Goal: Find contact information: Obtain details needed to contact an individual or organization

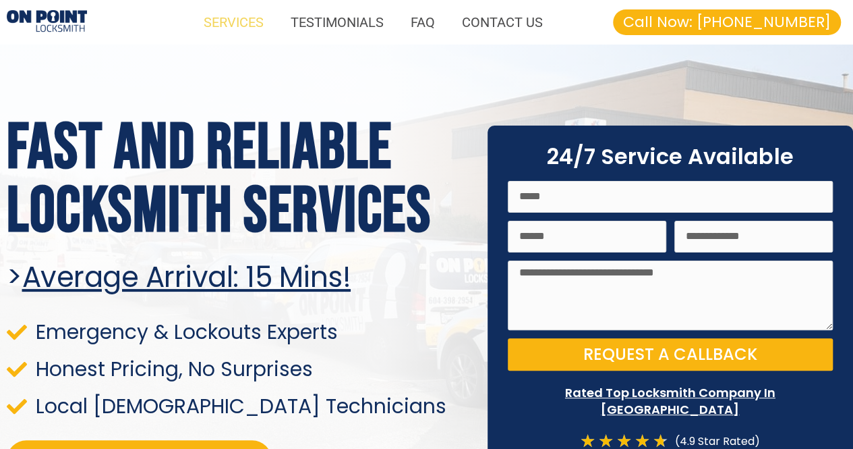
click at [258, 21] on link "SERVICES" at bounding box center [233, 22] width 87 height 31
click at [251, 15] on link "SERVICES" at bounding box center [233, 22] width 87 height 31
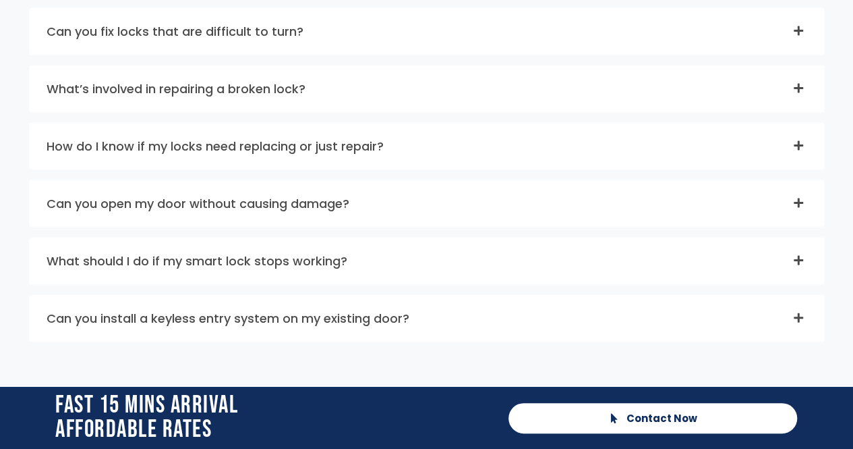
scroll to position [3895, 0]
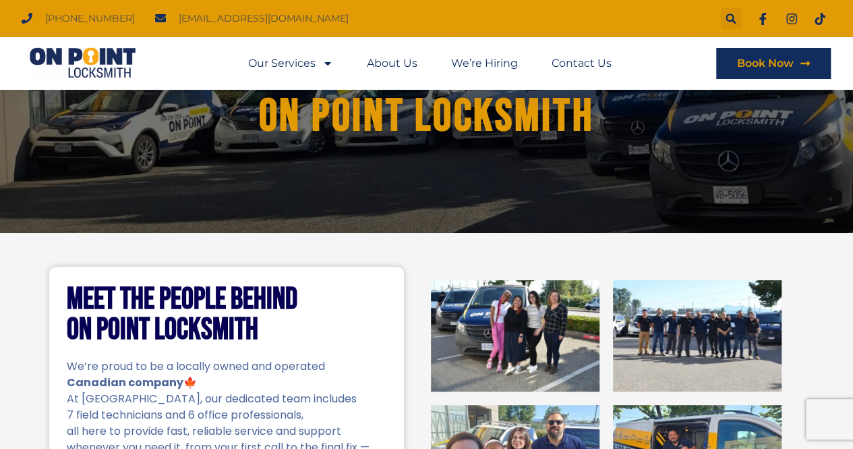
scroll to position [110, 0]
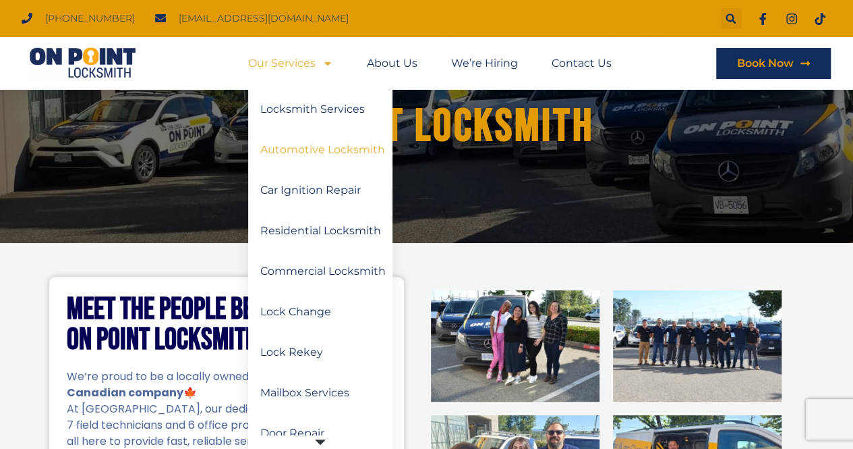
click at [330, 157] on link "Automotive Locksmith" at bounding box center [320, 150] width 144 height 40
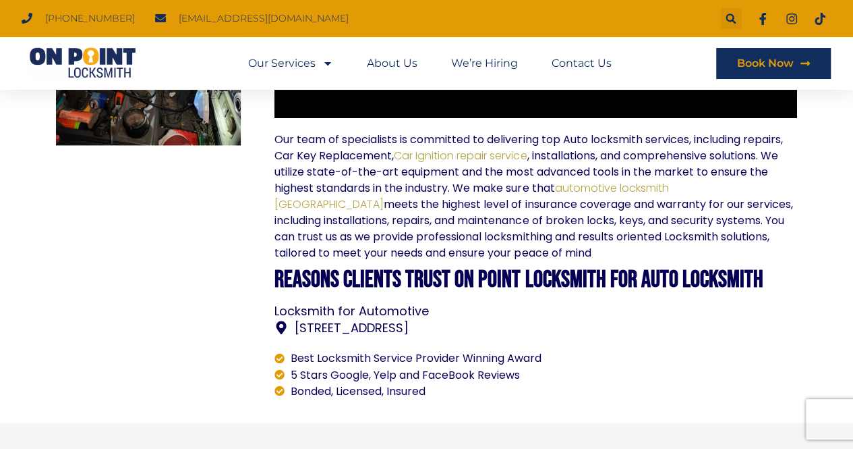
scroll to position [898, 0]
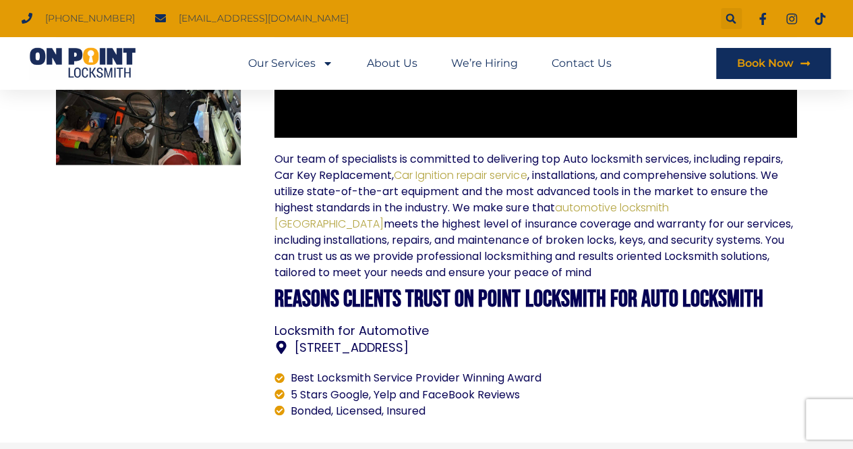
click at [50, 393] on div at bounding box center [148, 37] width 199 height 775
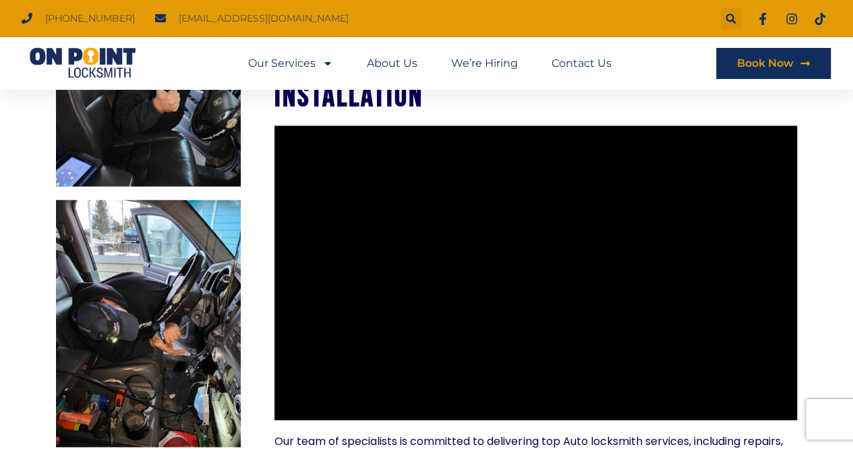
scroll to position [514, 0]
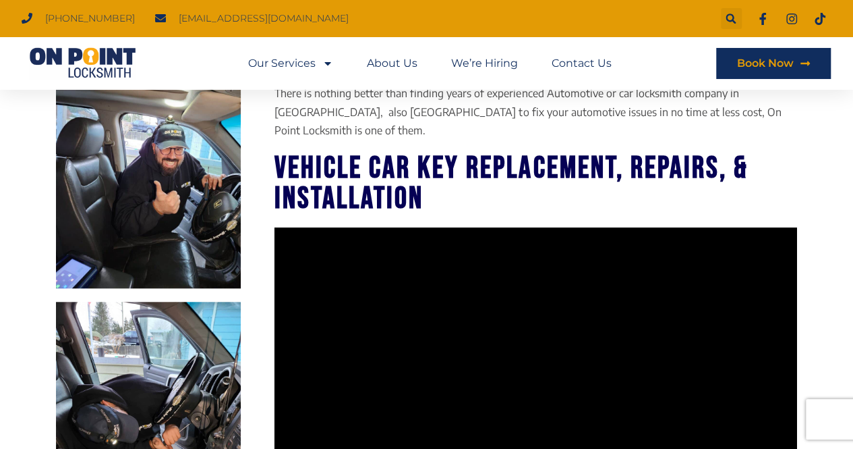
click at [45, 343] on section "Licensed Car Locksmith Near you There is nothing better than finding years of e…" at bounding box center [426, 406] width 853 height 839
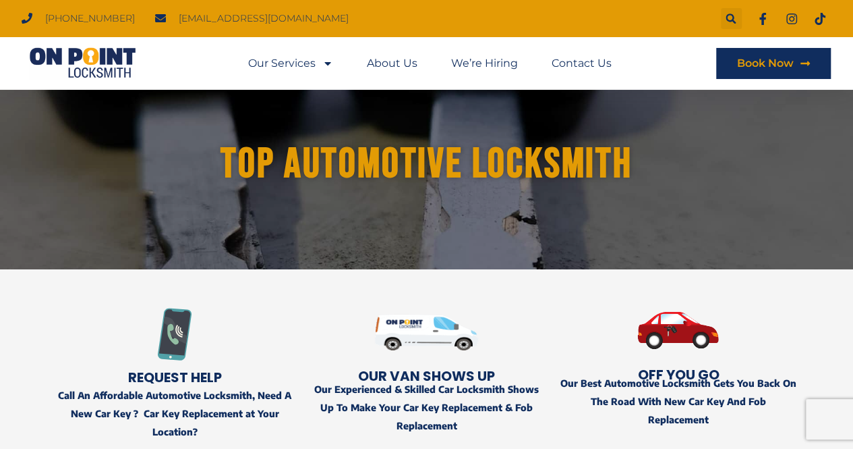
scroll to position [0, 0]
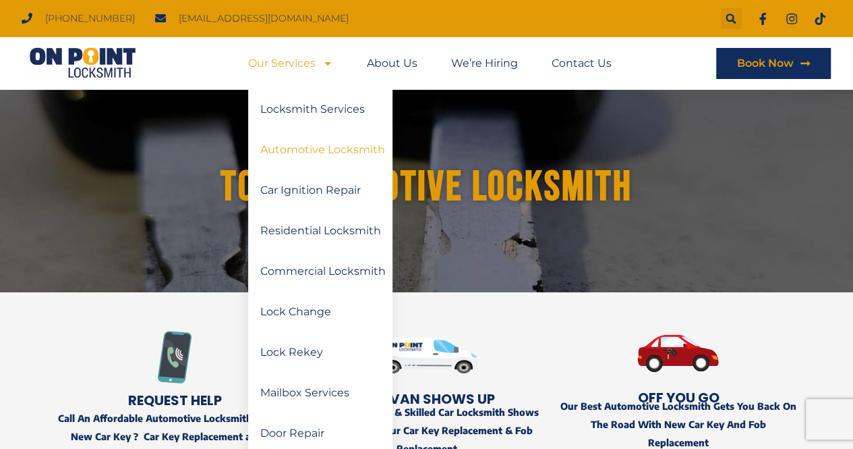
click at [316, 64] on span "Menu" at bounding box center [325, 63] width 18 height 24
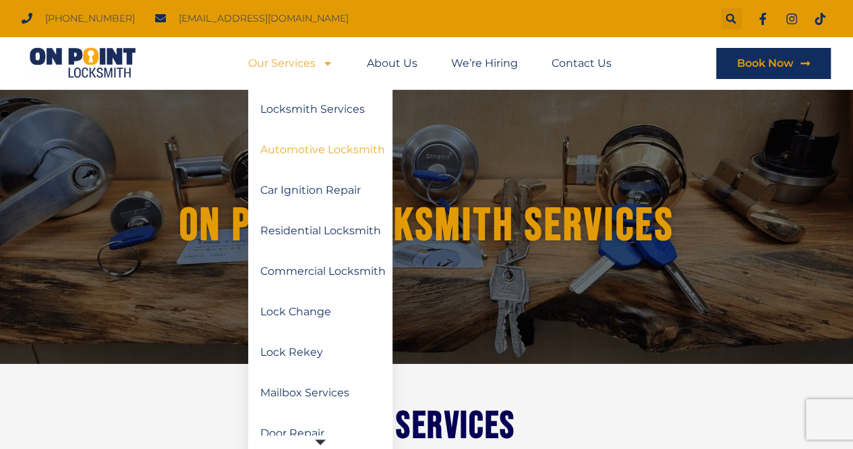
click at [339, 152] on link "Automotive Locksmith" at bounding box center [320, 150] width 144 height 40
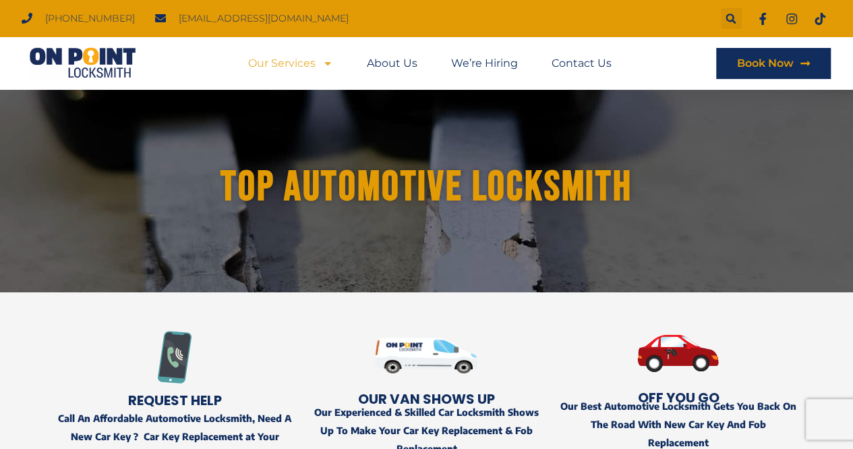
click at [327, 67] on icon "Menu" at bounding box center [327, 63] width 11 height 11
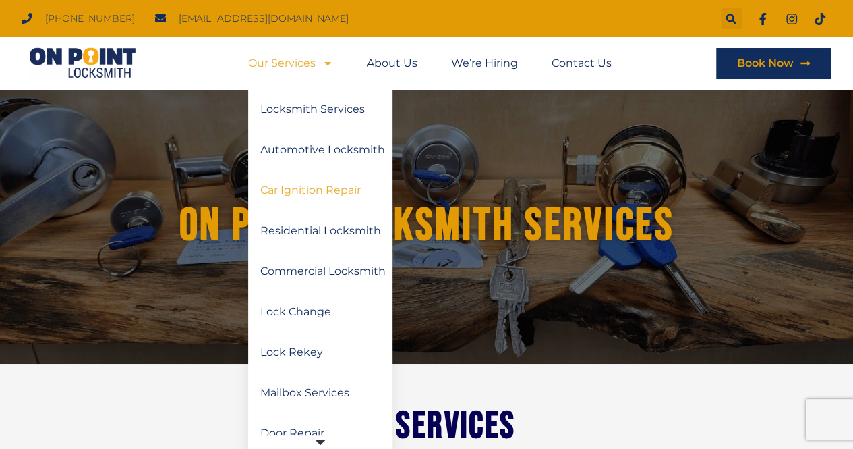
click at [306, 192] on link "Car Ignition Repair" at bounding box center [320, 190] width 144 height 40
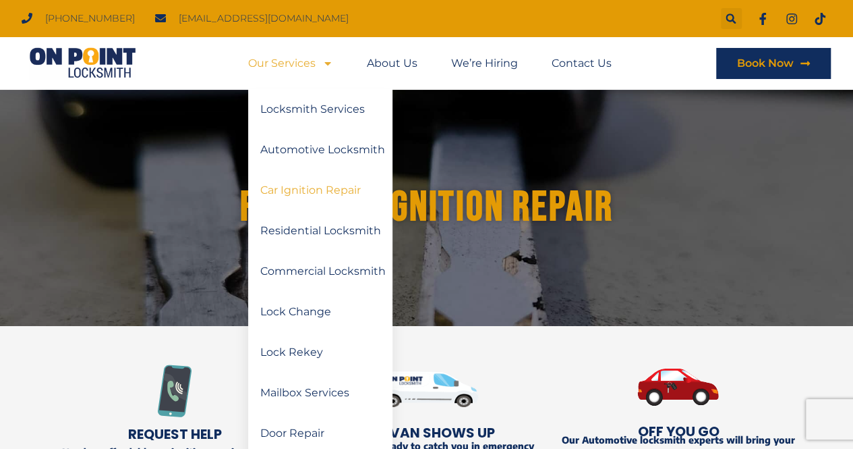
click at [314, 65] on link "Our Services" at bounding box center [290, 63] width 85 height 31
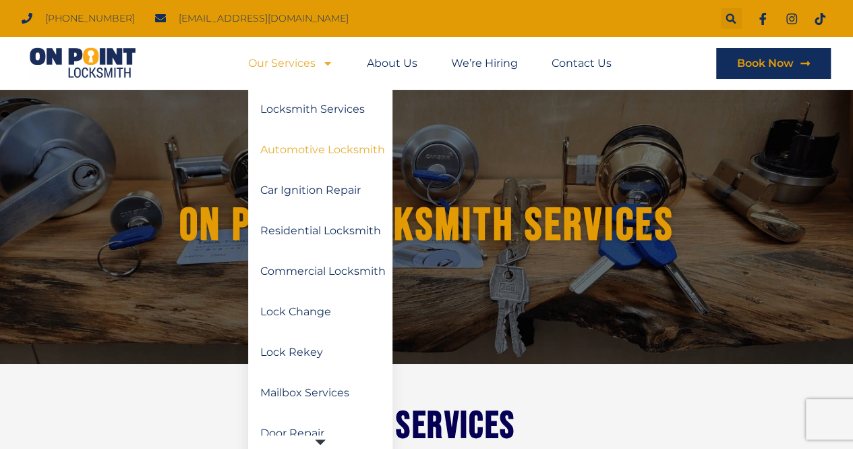
click at [331, 148] on link "Automotive Locksmith" at bounding box center [320, 150] width 144 height 40
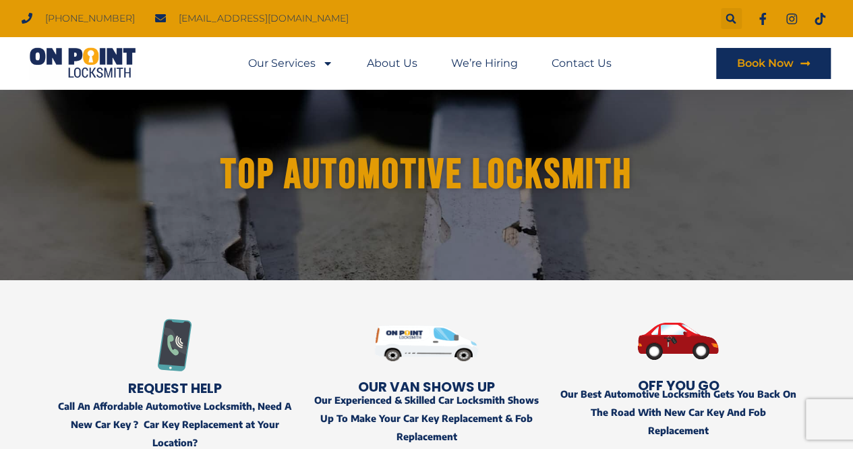
scroll to position [13, 0]
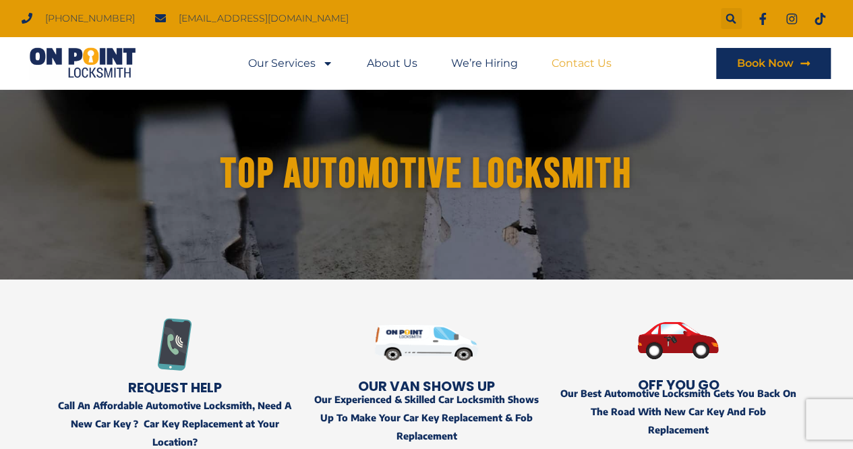
click at [577, 72] on link "Contact Us" at bounding box center [582, 63] width 60 height 31
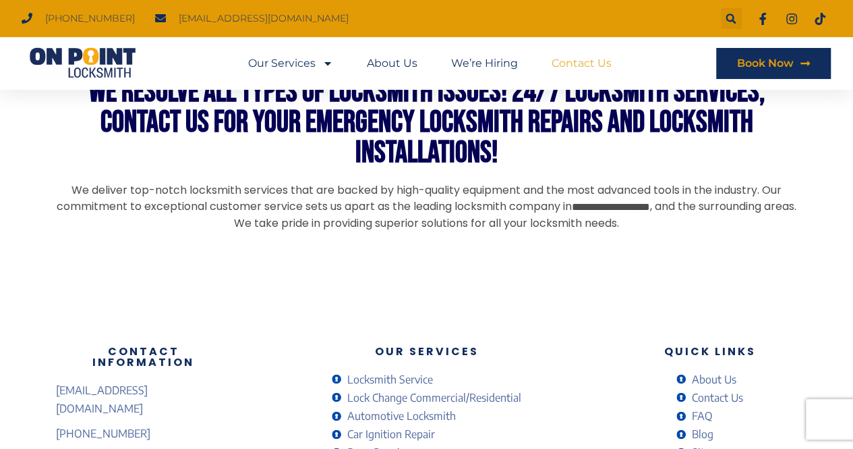
scroll to position [1212, 0]
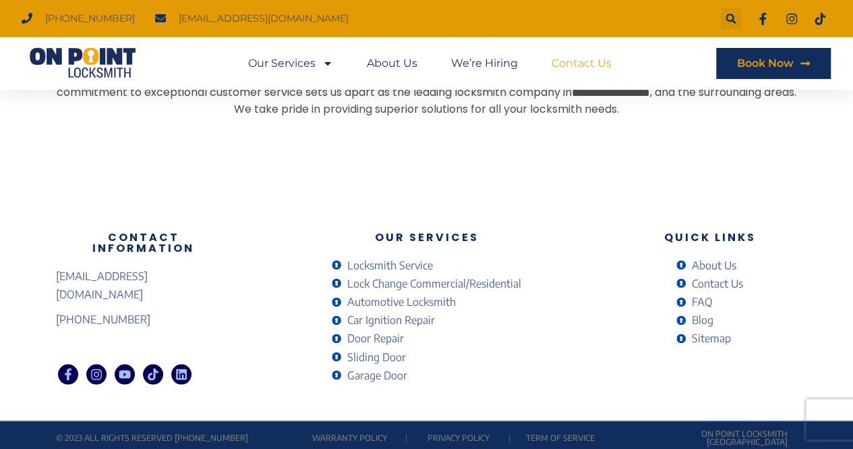
click at [730, 279] on span "Contact Us" at bounding box center [716, 283] width 55 height 18
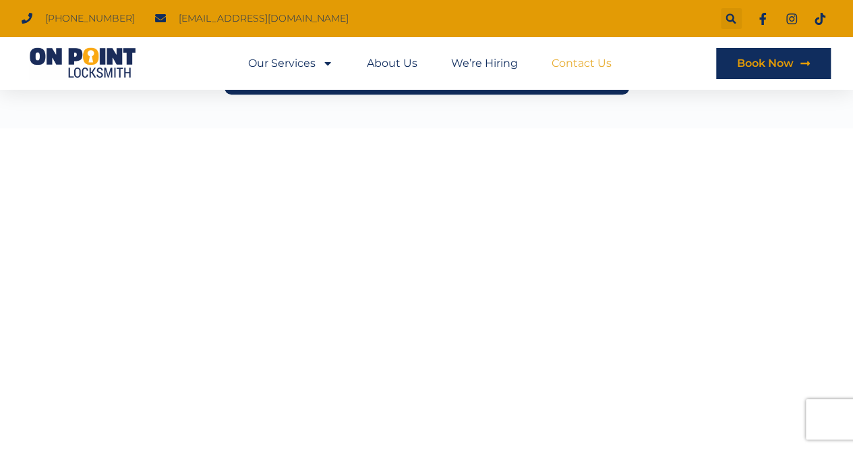
scroll to position [656, 0]
